Goal: Information Seeking & Learning: Find specific fact

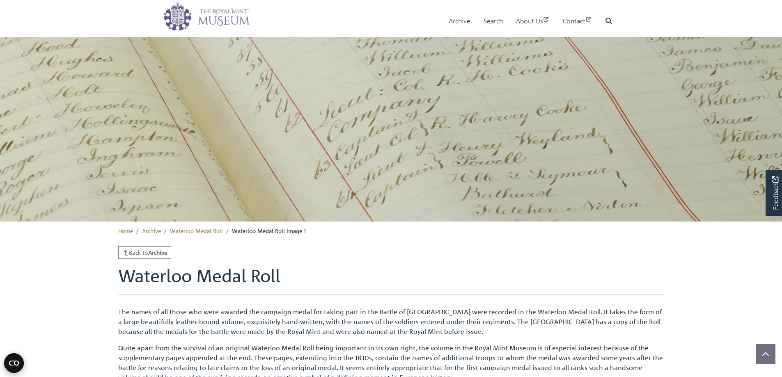
scroll to position [310, 0]
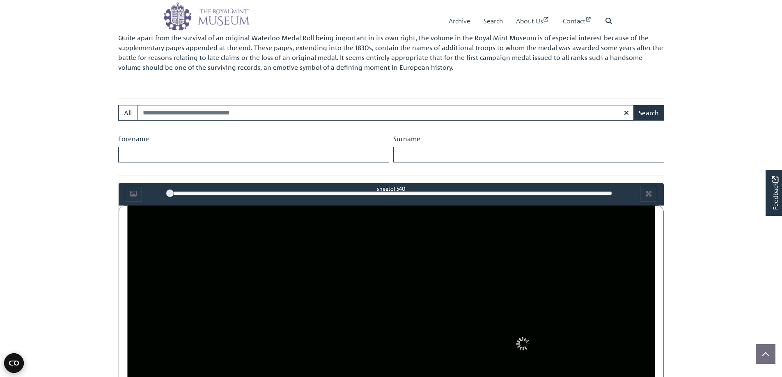
click at [218, 106] on input "Search:" at bounding box center [385, 113] width 497 height 16
type input "*****"
click at [633, 105] on button "Search" at bounding box center [648, 113] width 31 height 16
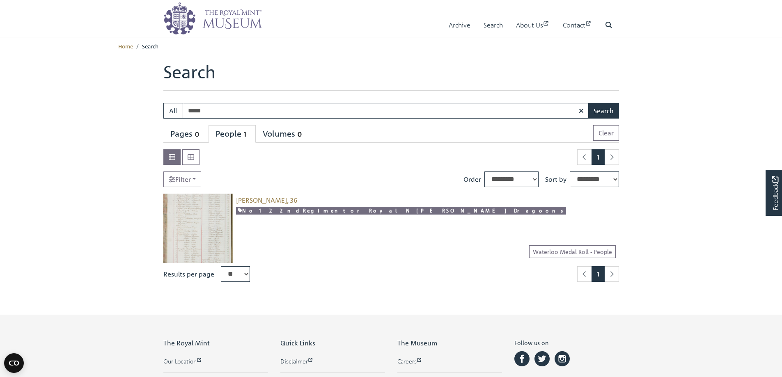
click at [218, 214] on img at bounding box center [197, 228] width 69 height 69
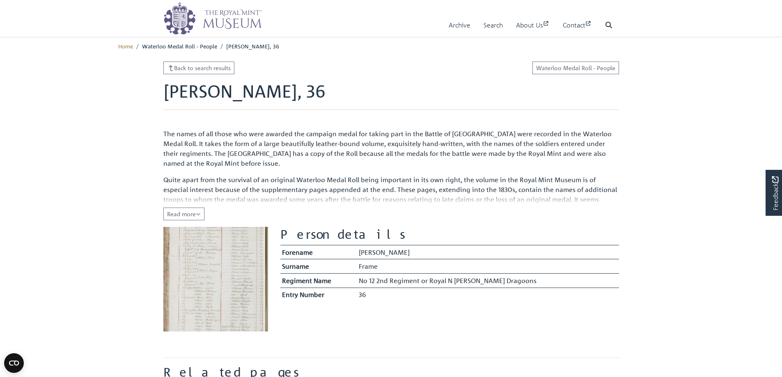
click at [203, 279] on img at bounding box center [215, 279] width 105 height 105
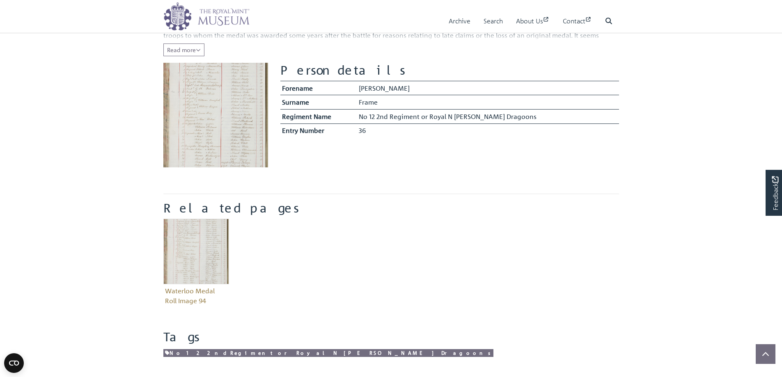
scroll to position [41, 0]
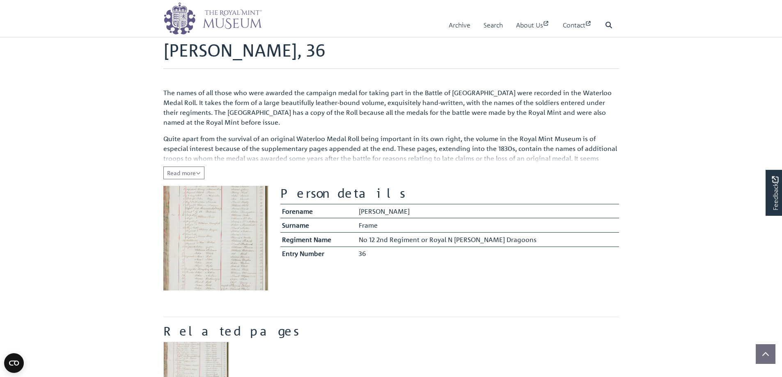
click at [233, 221] on img at bounding box center [215, 238] width 105 height 105
click at [192, 174] on span "Read more" at bounding box center [184, 172] width 34 height 7
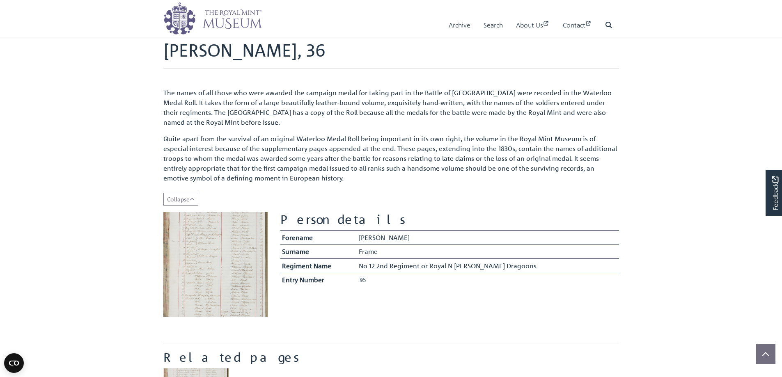
click at [208, 247] on img at bounding box center [215, 264] width 105 height 105
click at [204, 235] on img at bounding box center [215, 264] width 105 height 105
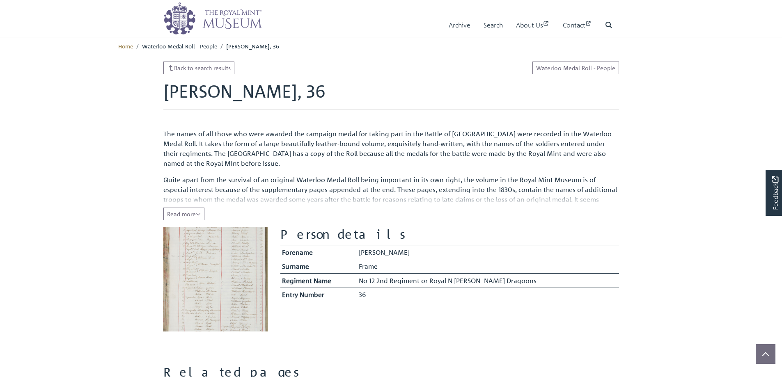
scroll to position [41, 0]
